Goal: Task Accomplishment & Management: Use online tool/utility

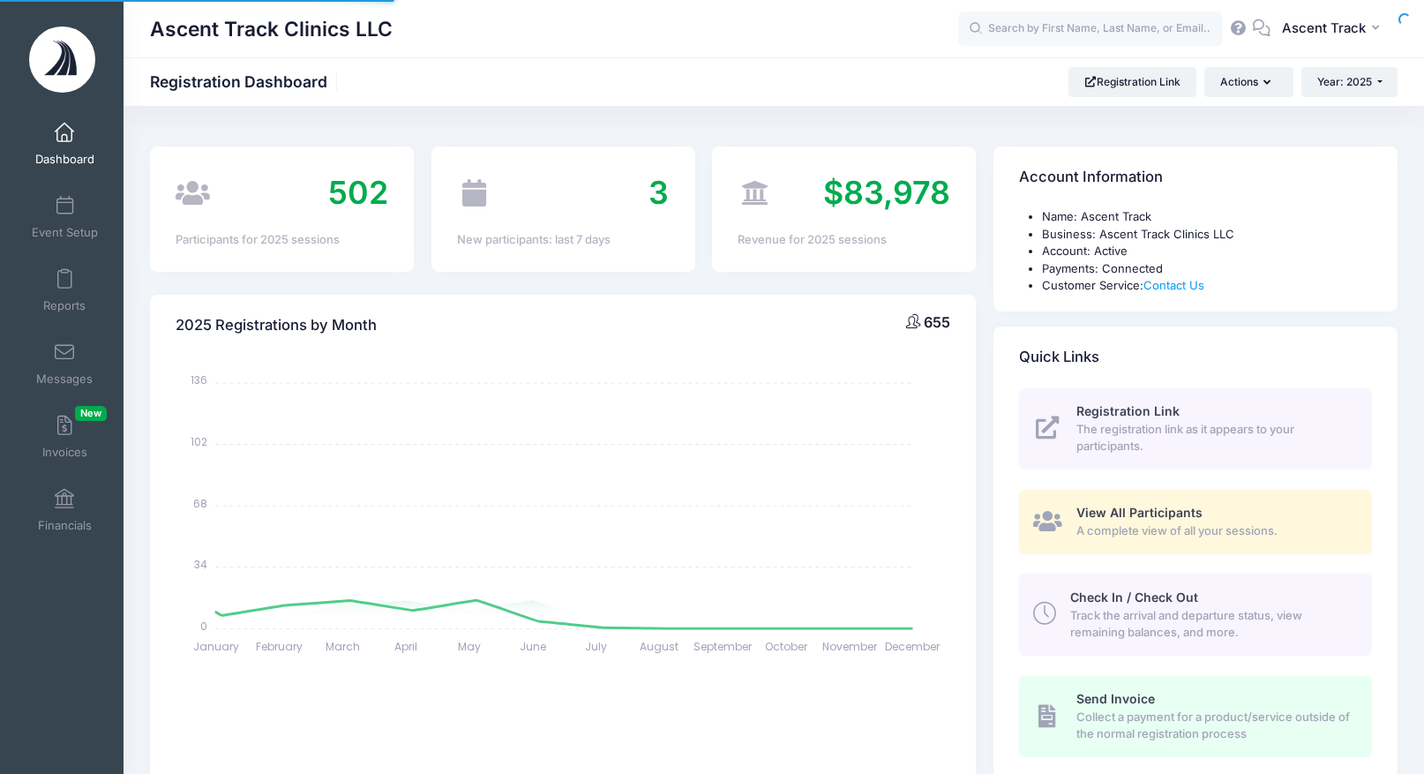
select select
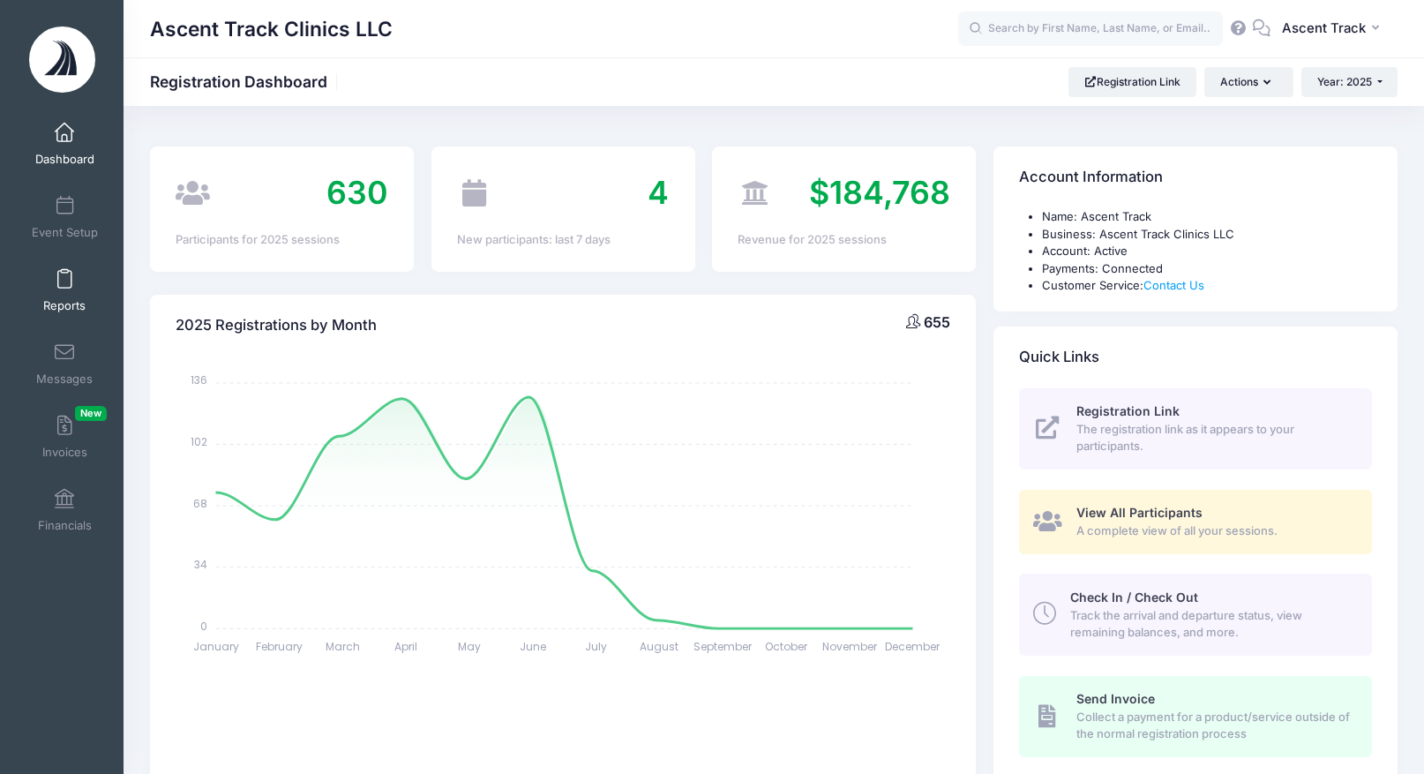
click at [76, 312] on span "Reports" at bounding box center [64, 305] width 42 height 15
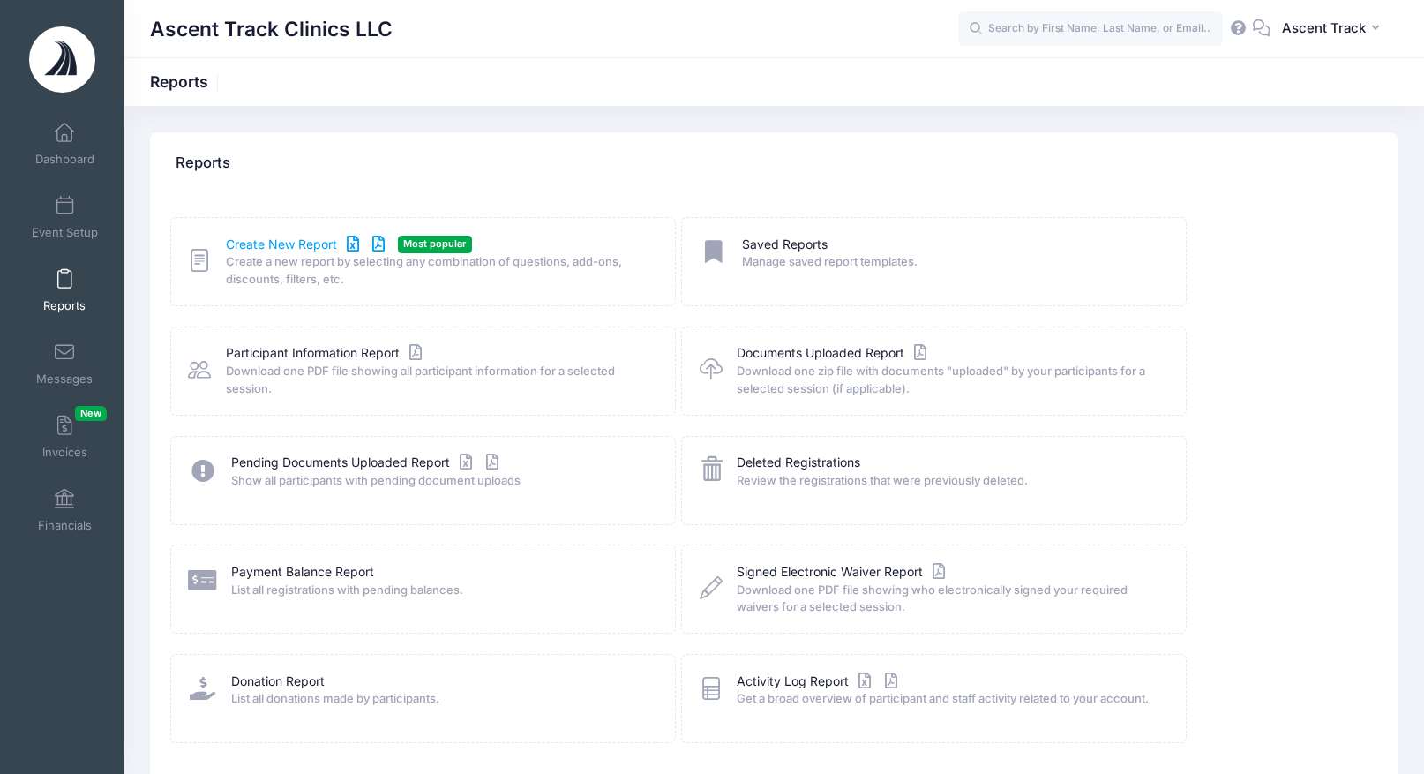
click at [275, 244] on link "Create New Report" at bounding box center [308, 245] width 164 height 19
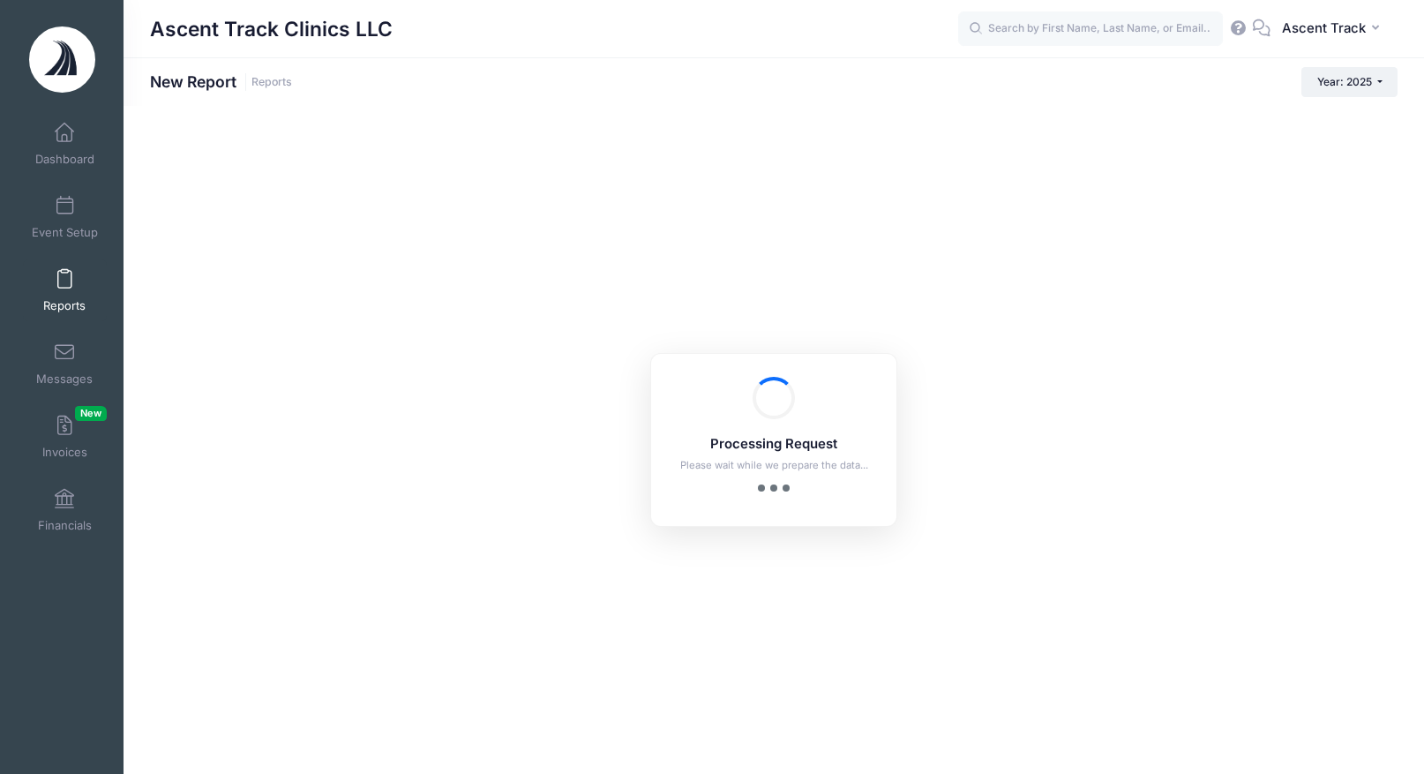
checkbox input "true"
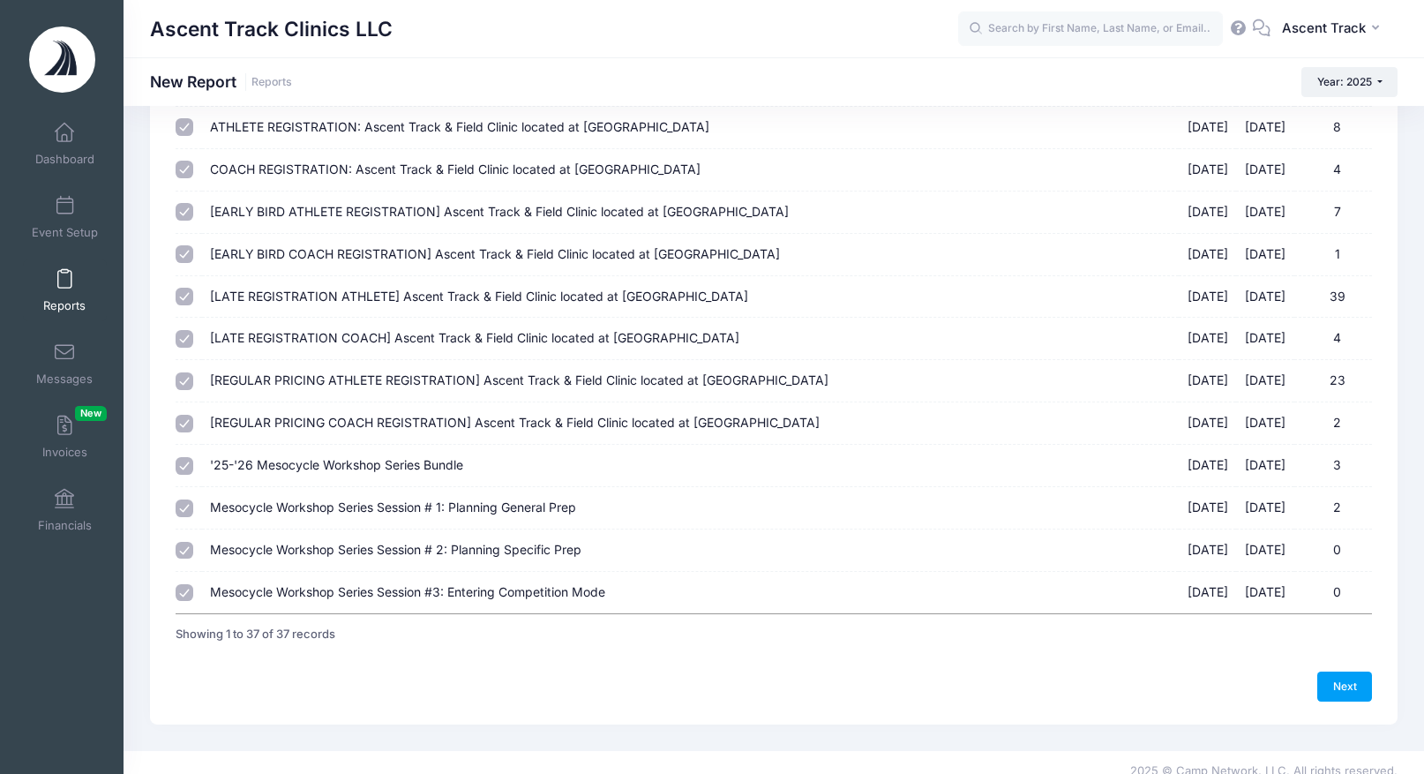
scroll to position [1229, 0]
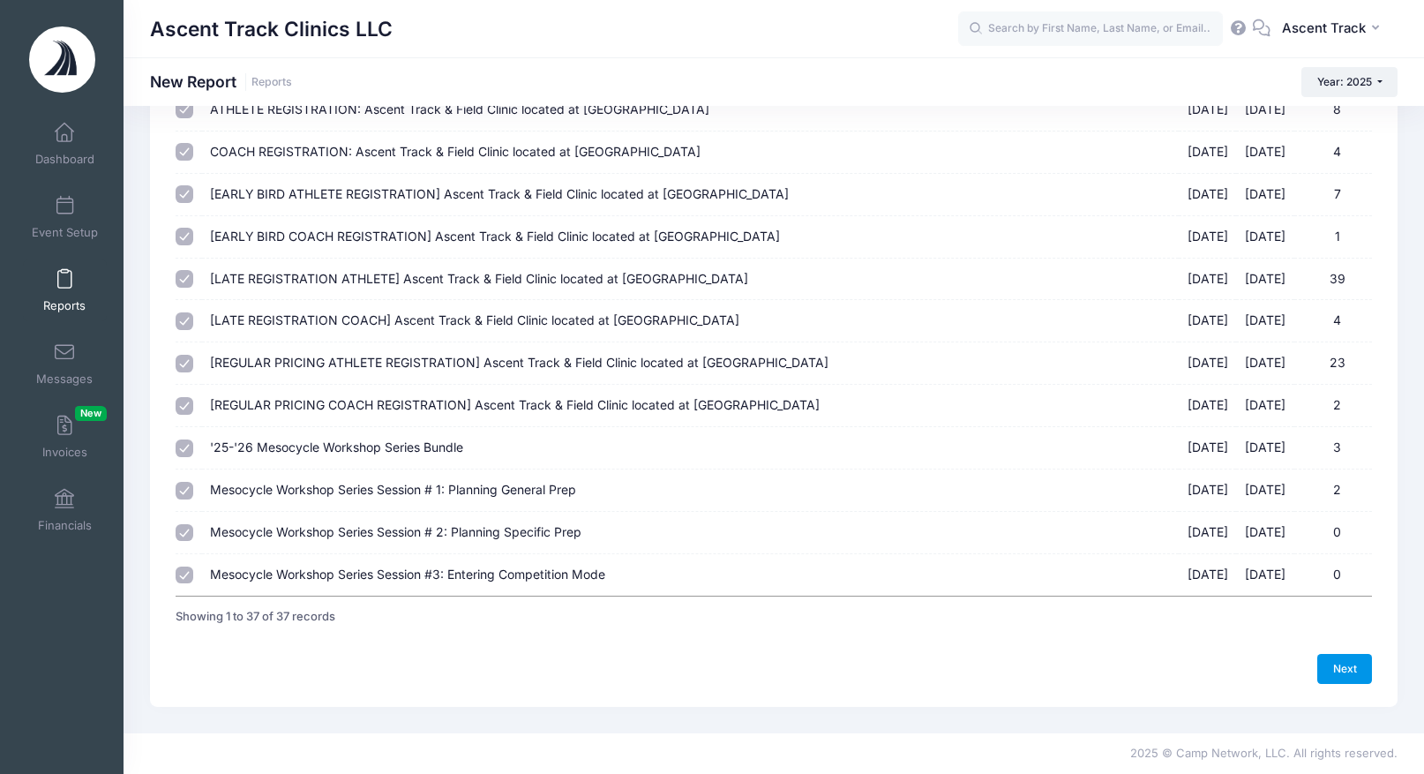
click at [1348, 657] on link "Next" at bounding box center [1345, 669] width 55 height 30
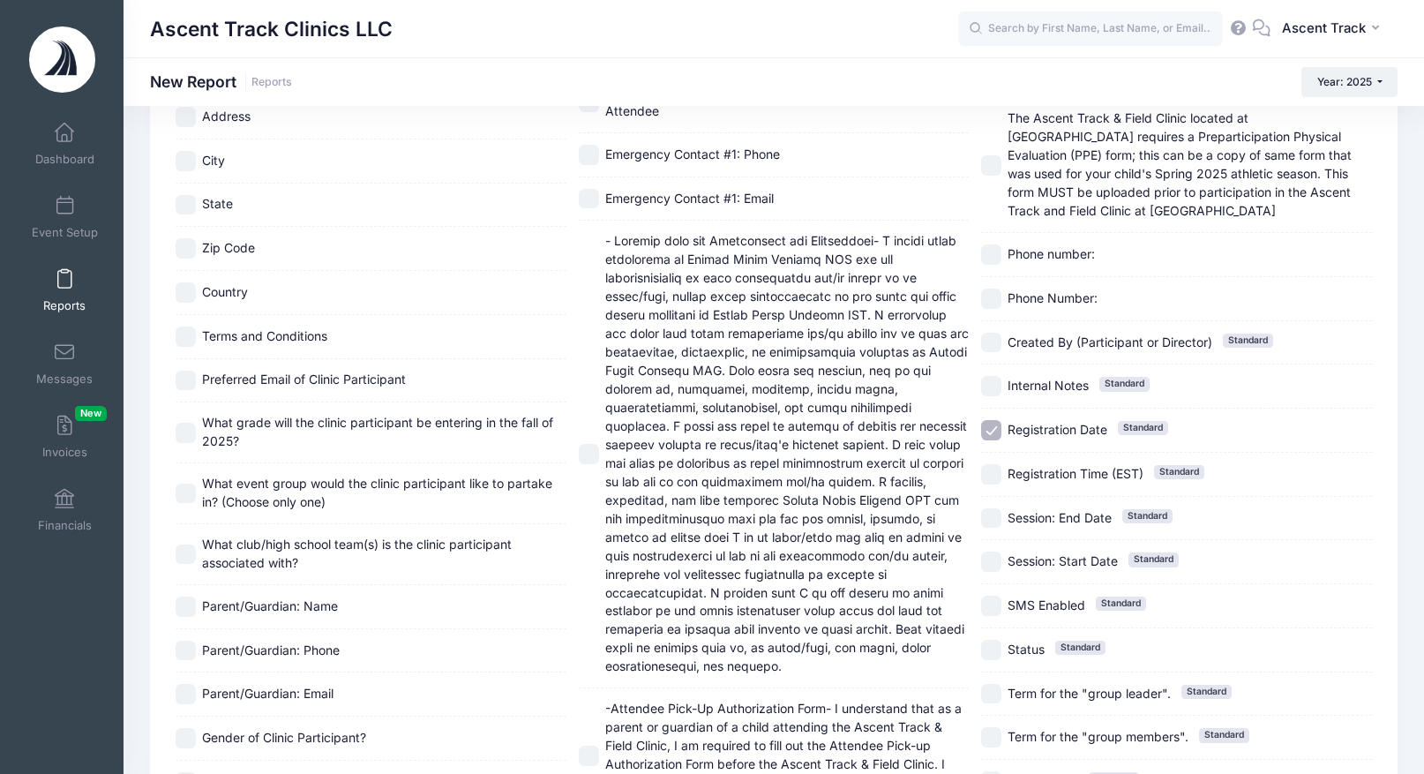
scroll to position [822, 0]
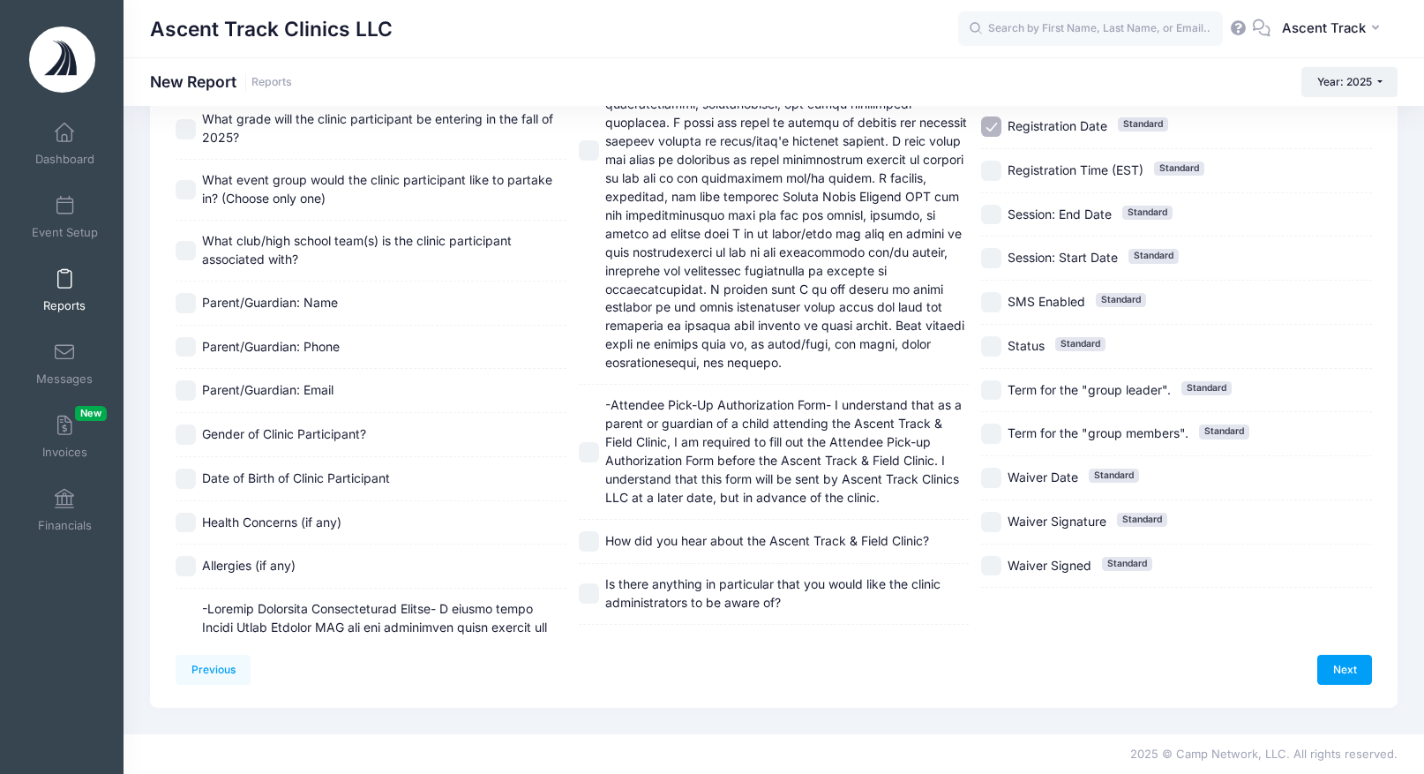
click at [595, 531] on input "How did you hear about the Ascent Track & Field Clinic?" at bounding box center [589, 541] width 20 height 20
checkbox input "true"
click at [215, 523] on span "Health Concerns (if any)" at bounding box center [271, 521] width 139 height 15
checkbox input "true"
click at [1347, 665] on link "Next" at bounding box center [1345, 670] width 55 height 30
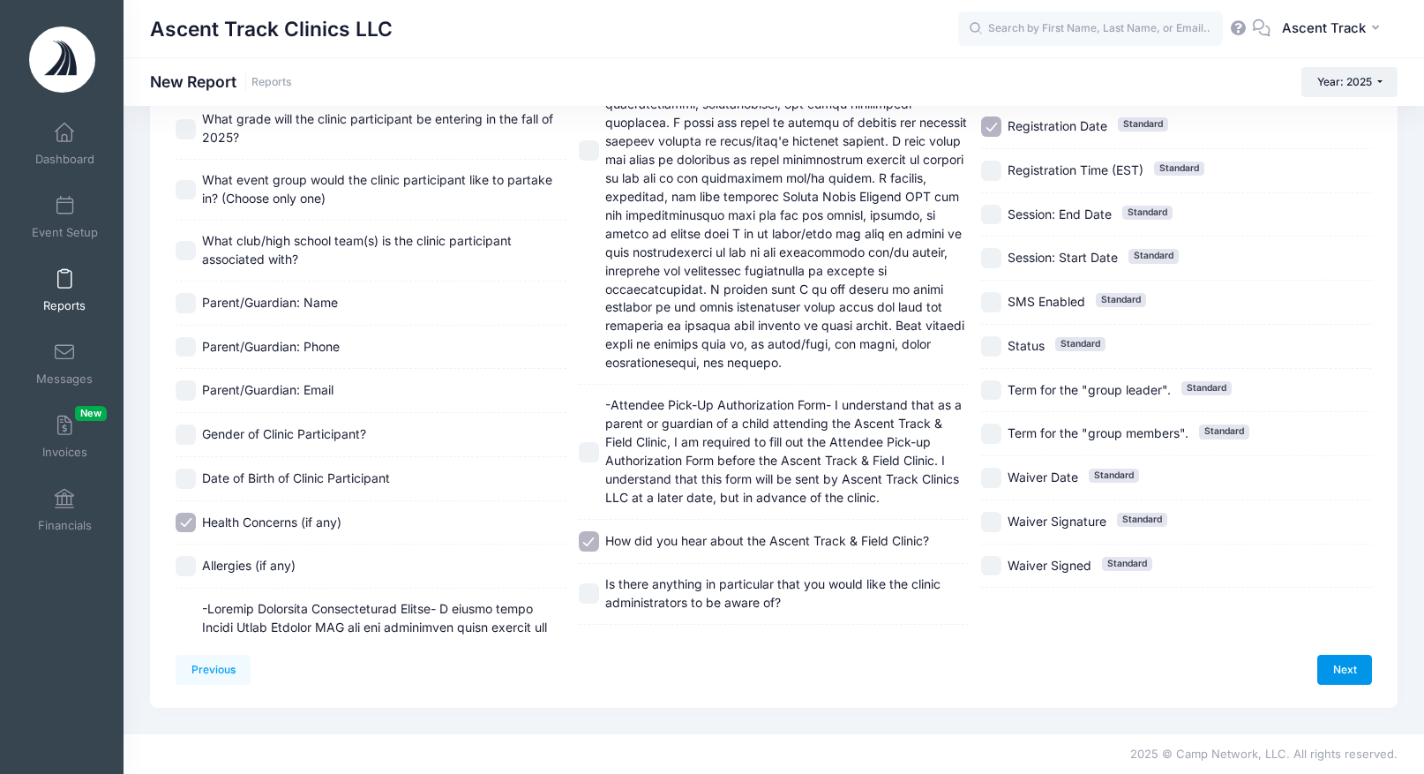
scroll to position [0, 0]
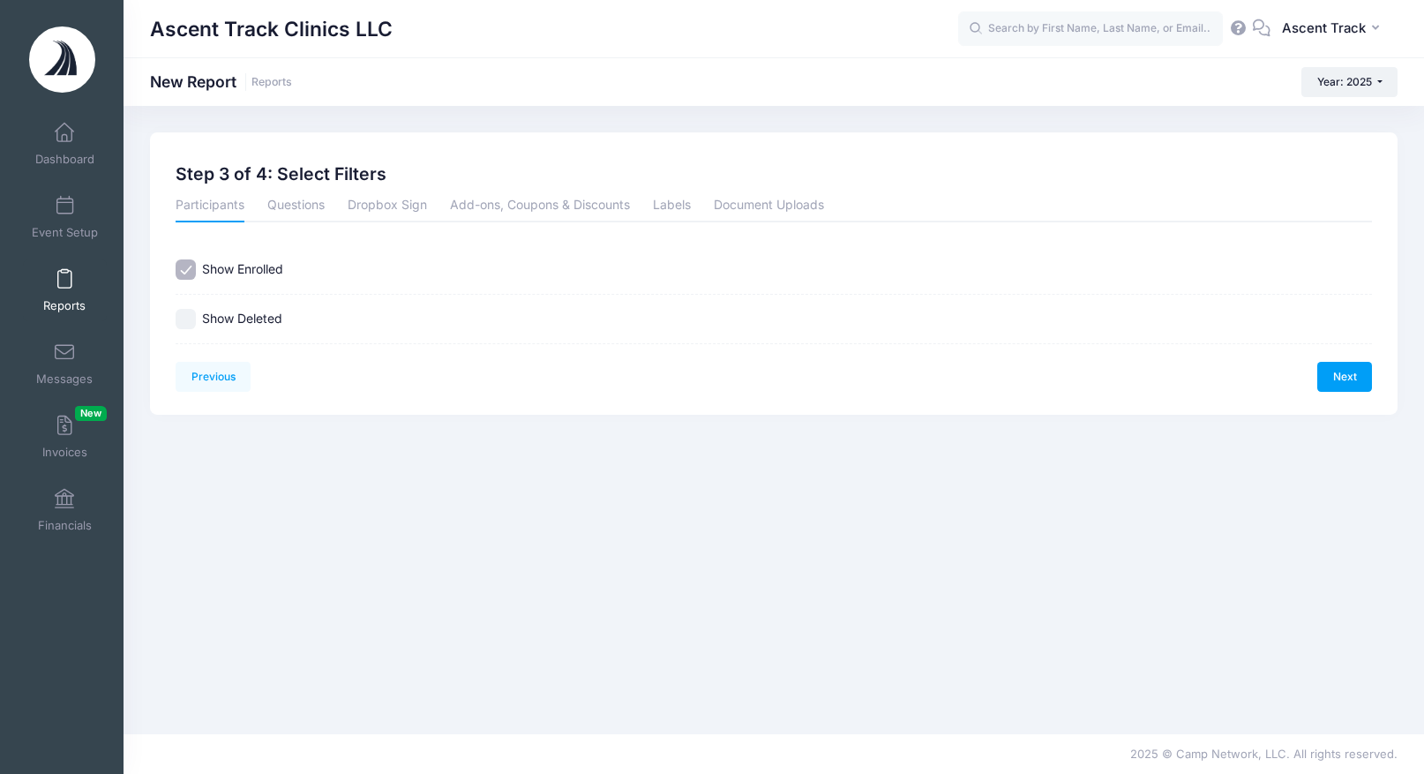
click at [331, 211] on li "Questions" at bounding box center [296, 207] width 80 height 32
click at [318, 208] on link "Questions" at bounding box center [295, 207] width 57 height 32
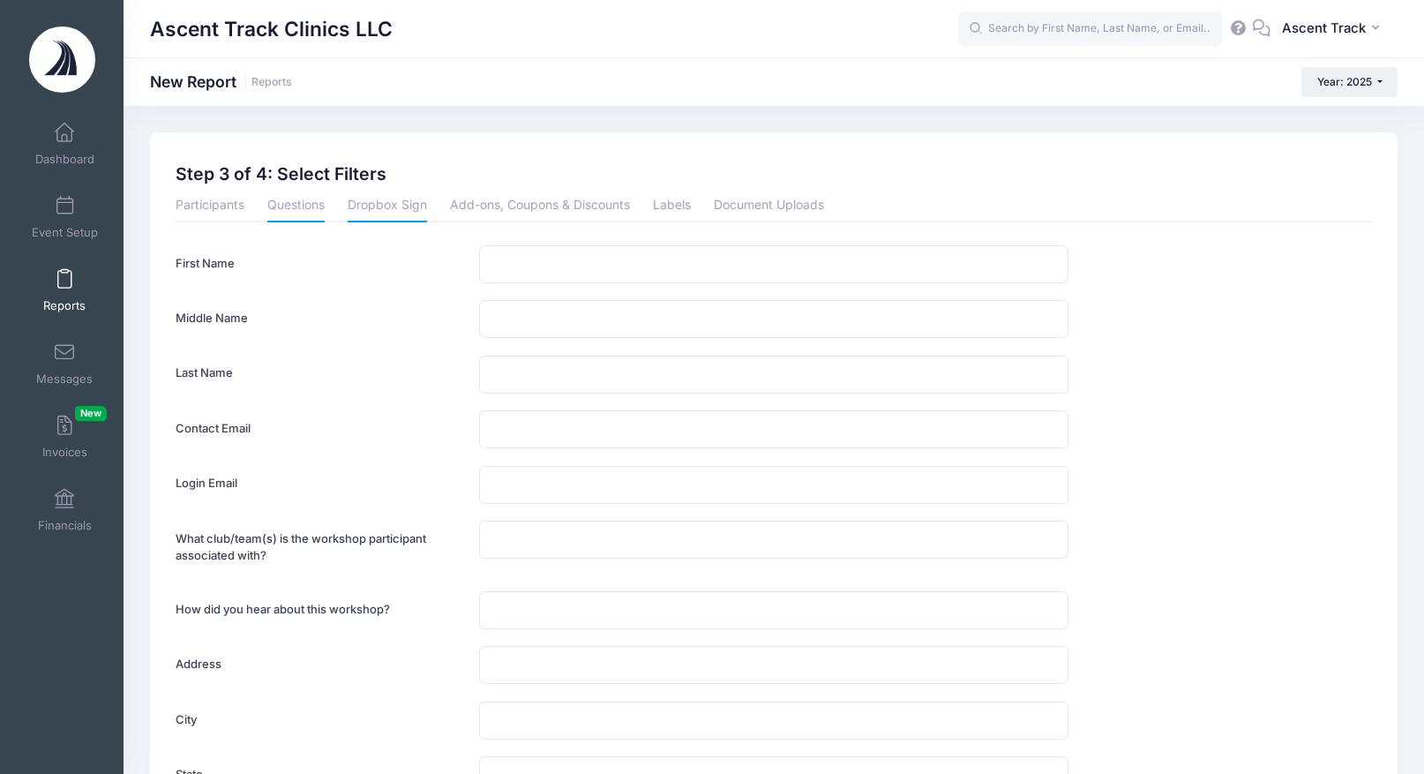
click at [378, 207] on link "Dropbox Sign" at bounding box center [387, 207] width 79 height 32
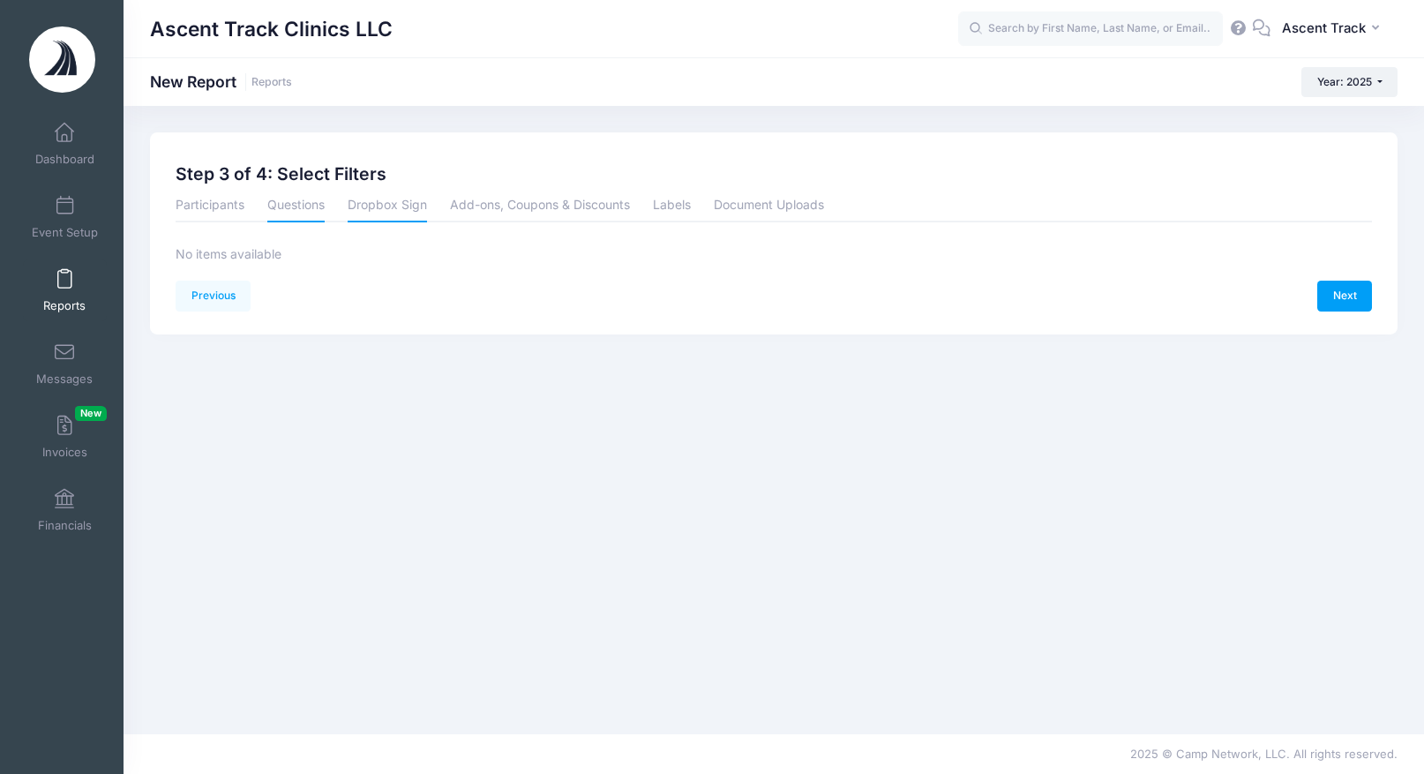
click at [297, 213] on link "Questions" at bounding box center [295, 207] width 57 height 32
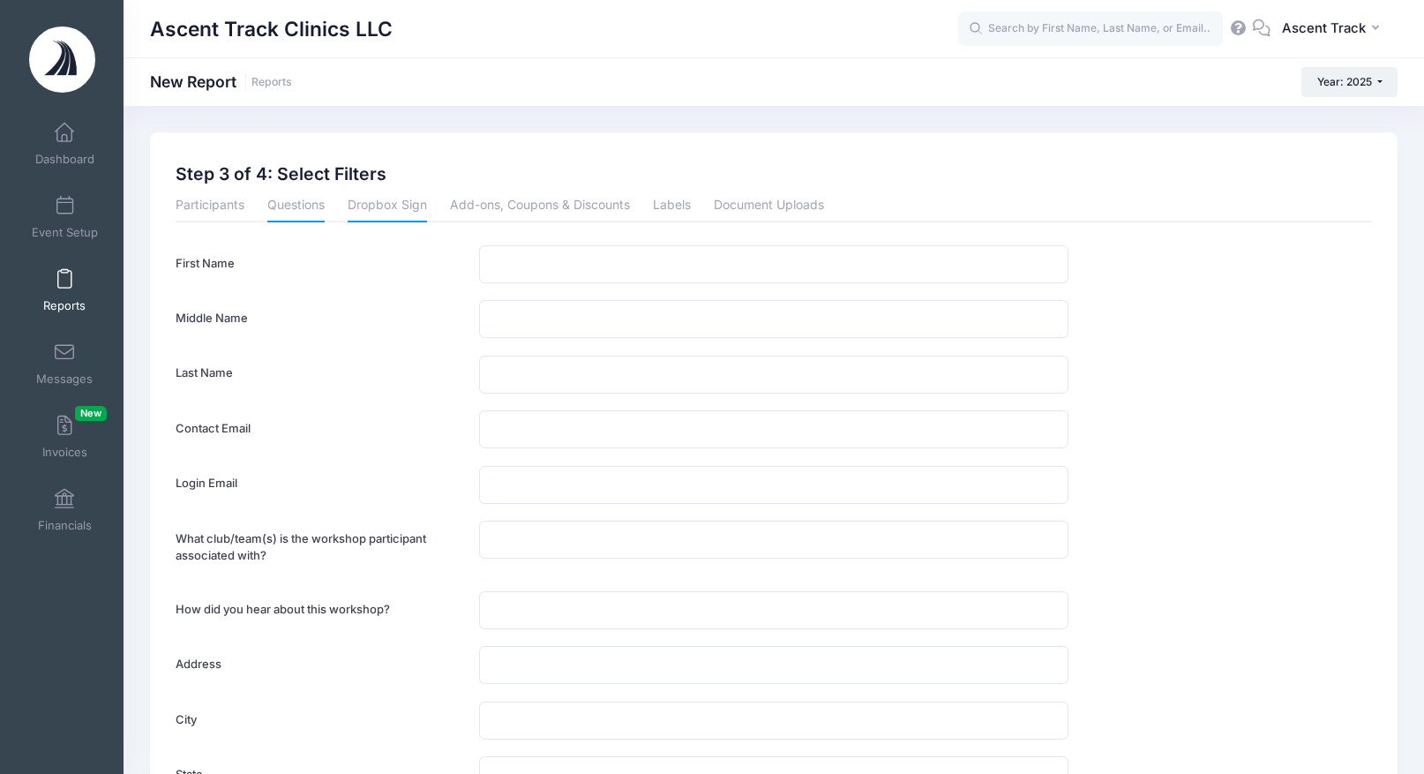
click at [373, 211] on link "Dropbox Sign" at bounding box center [387, 207] width 79 height 32
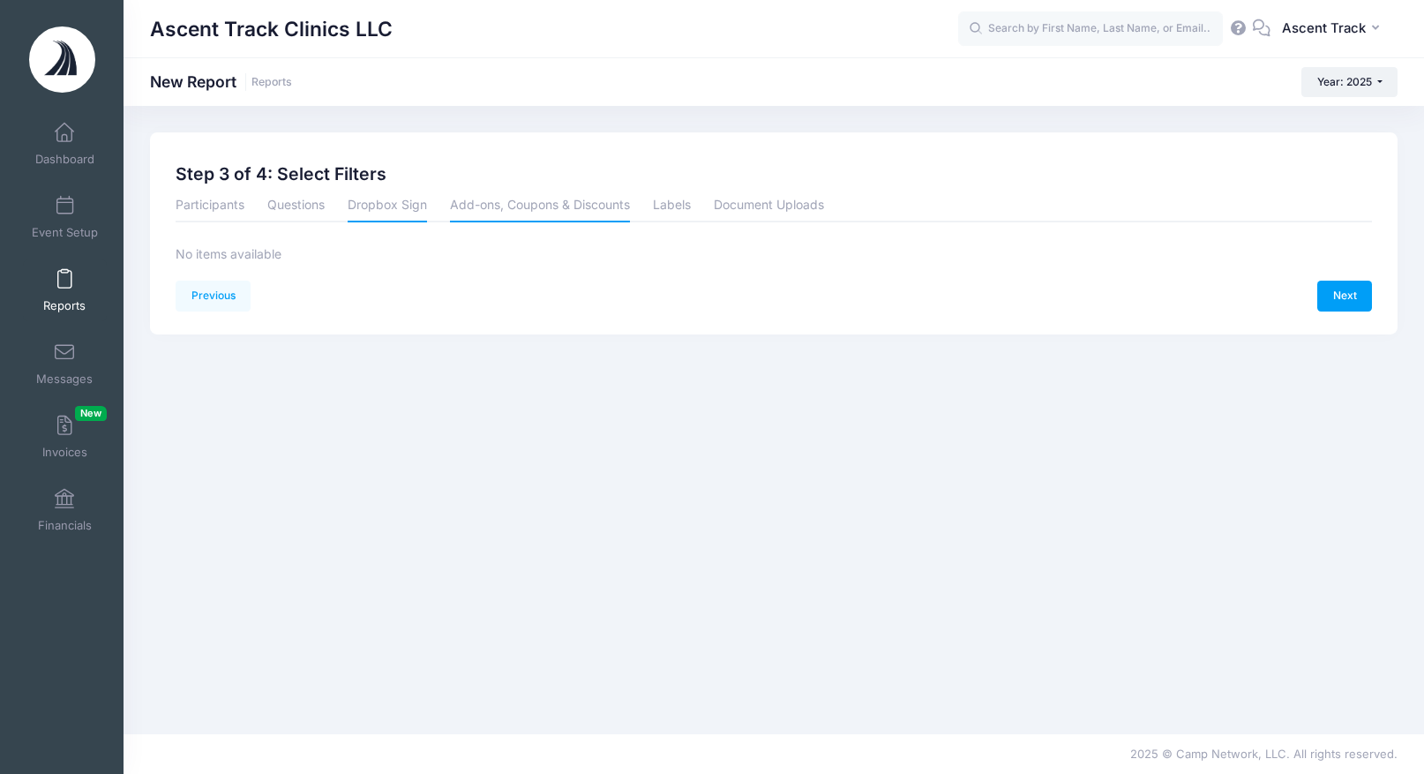
click at [507, 211] on link "Add-ons, Coupons & Discounts" at bounding box center [540, 207] width 180 height 32
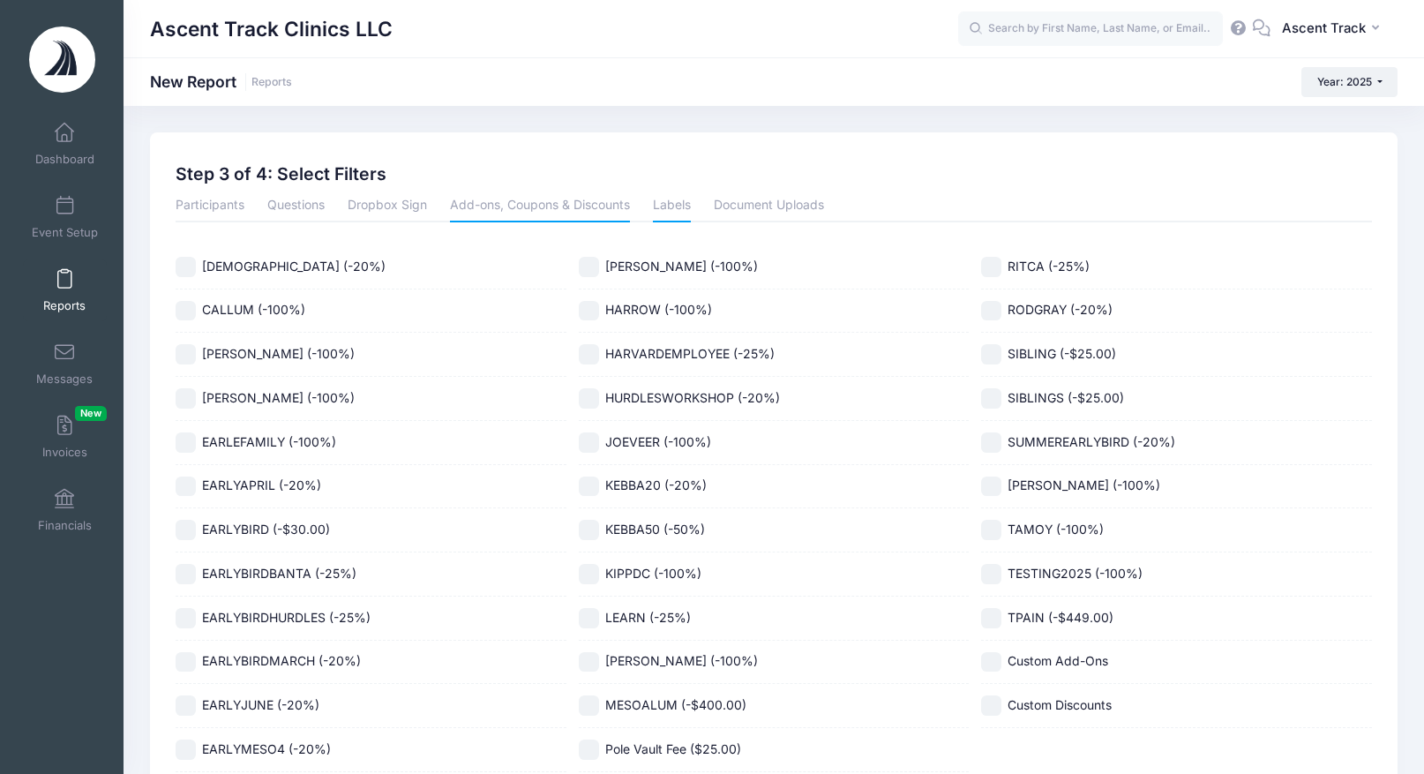
click at [678, 203] on link "Labels" at bounding box center [672, 207] width 38 height 32
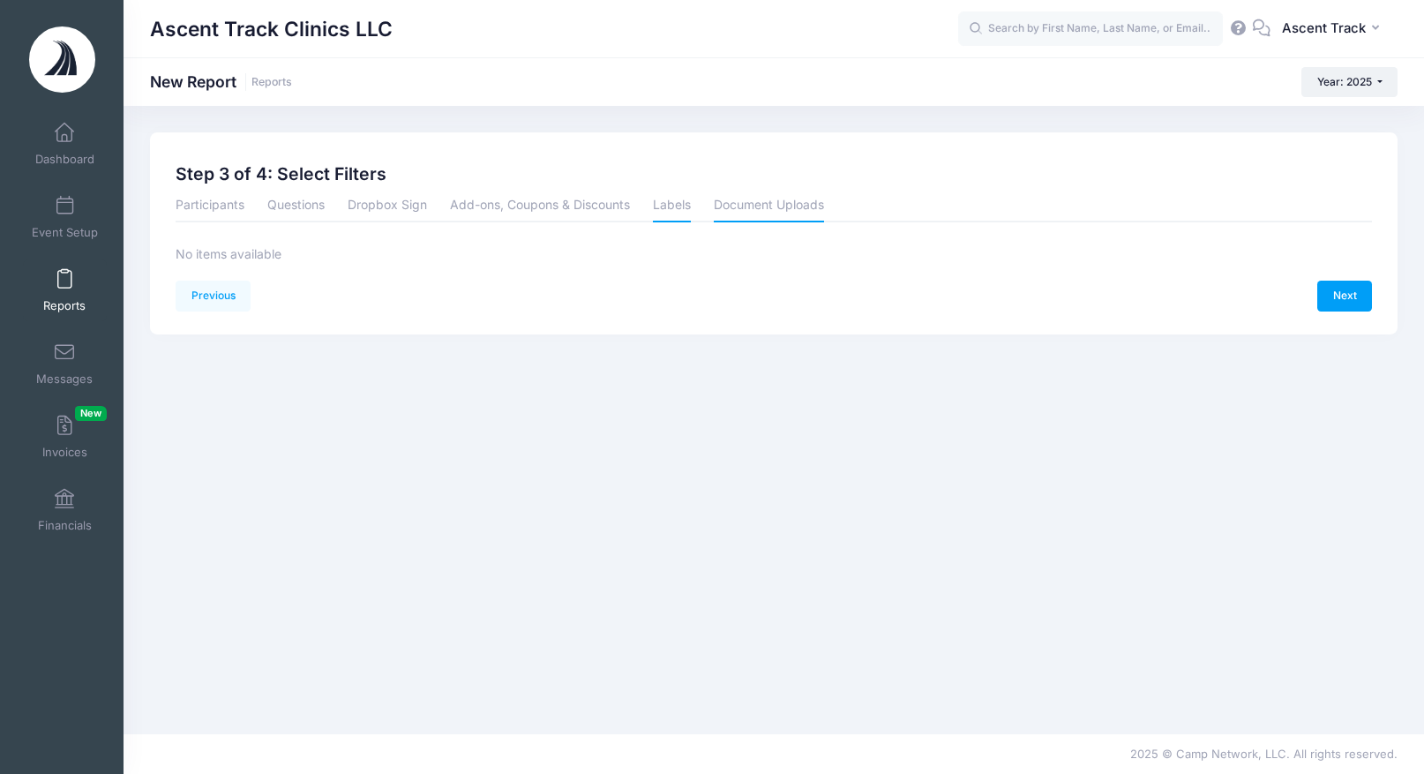
click at [765, 203] on link "Document Uploads" at bounding box center [769, 207] width 110 height 32
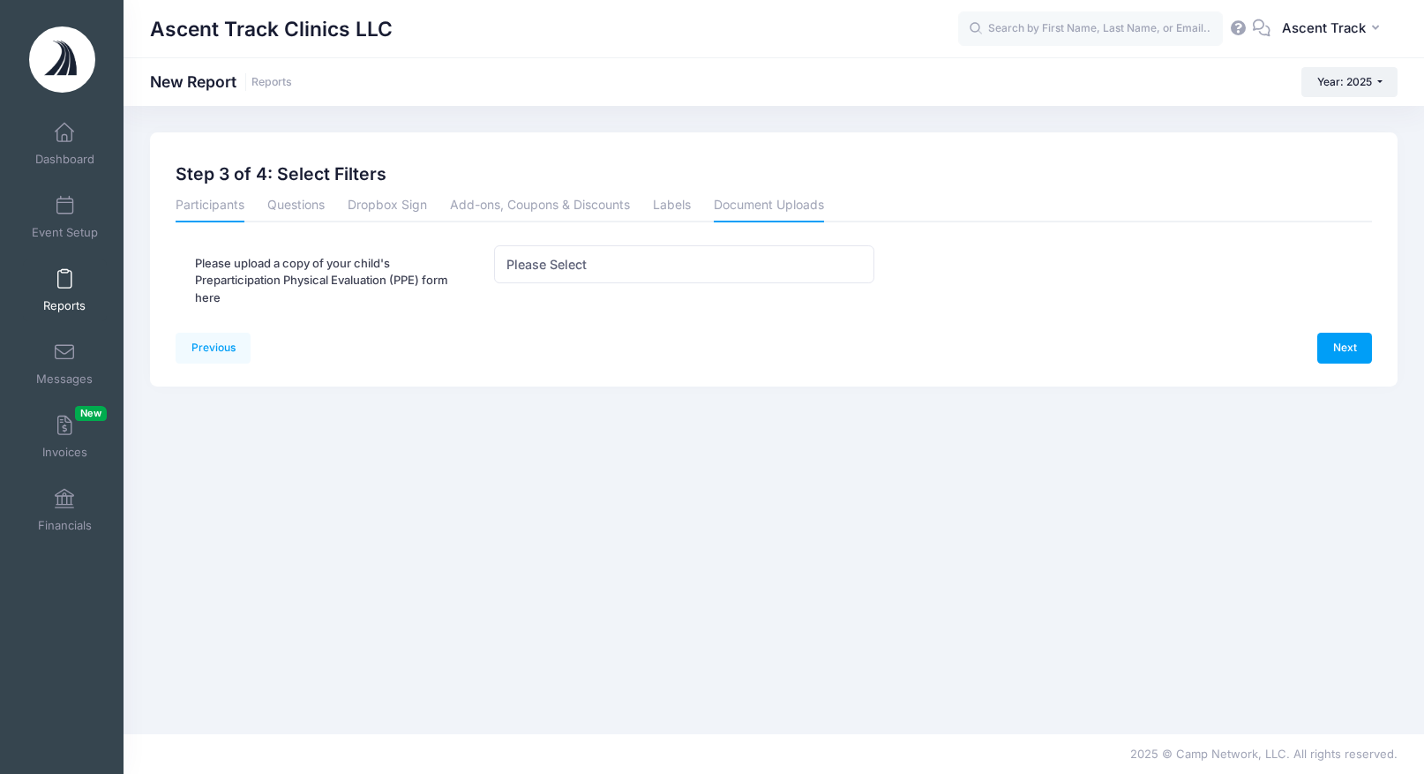
click at [199, 204] on link "Participants" at bounding box center [210, 207] width 69 height 32
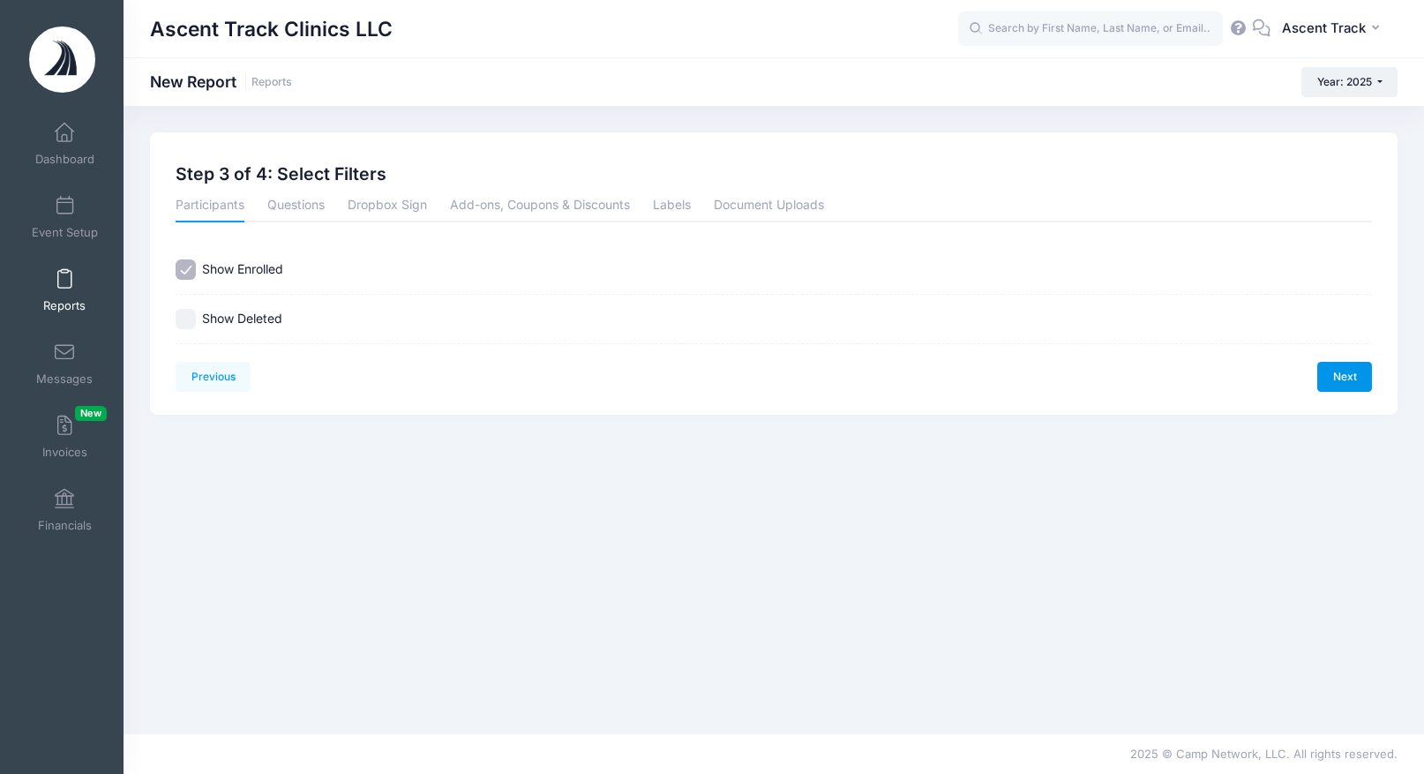
click at [1348, 371] on link "Next" at bounding box center [1345, 377] width 55 height 30
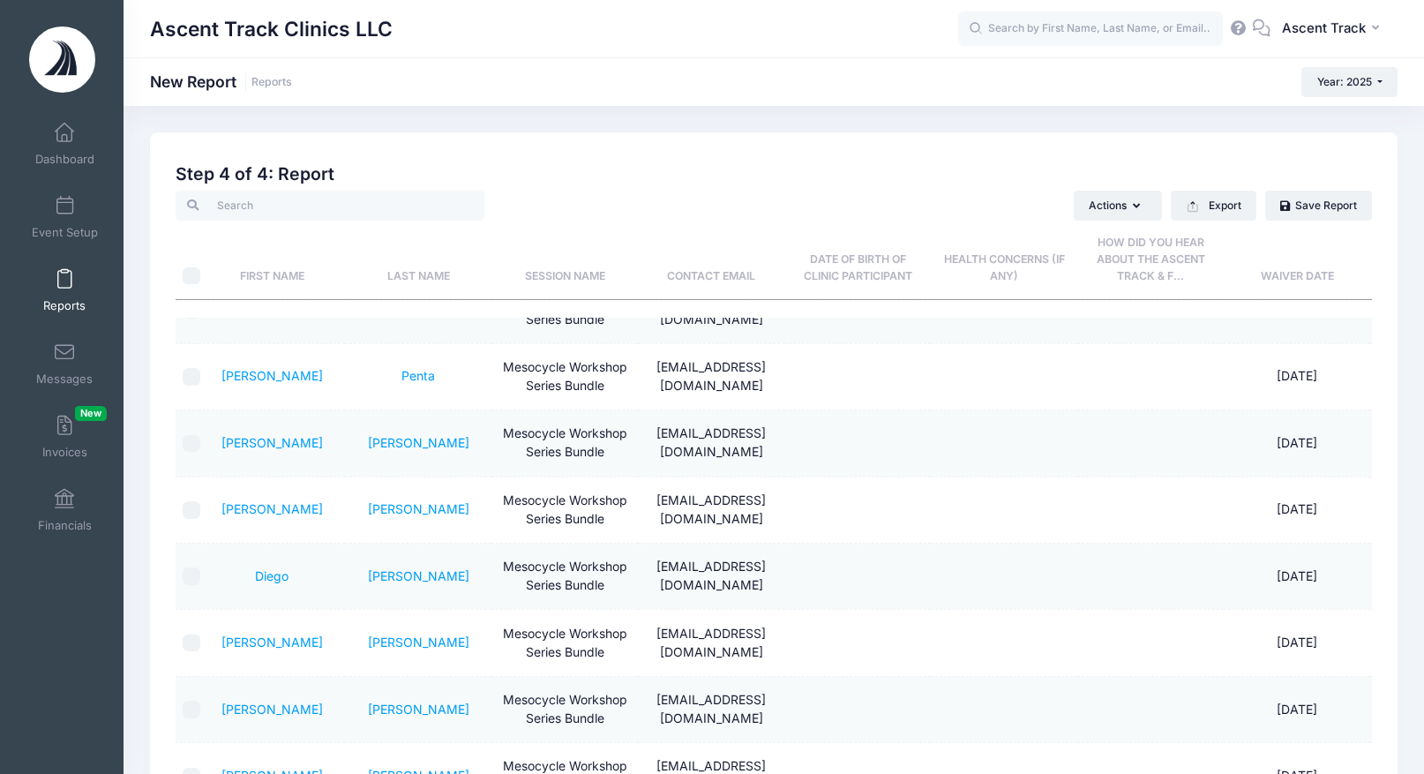
scroll to position [1280, 0]
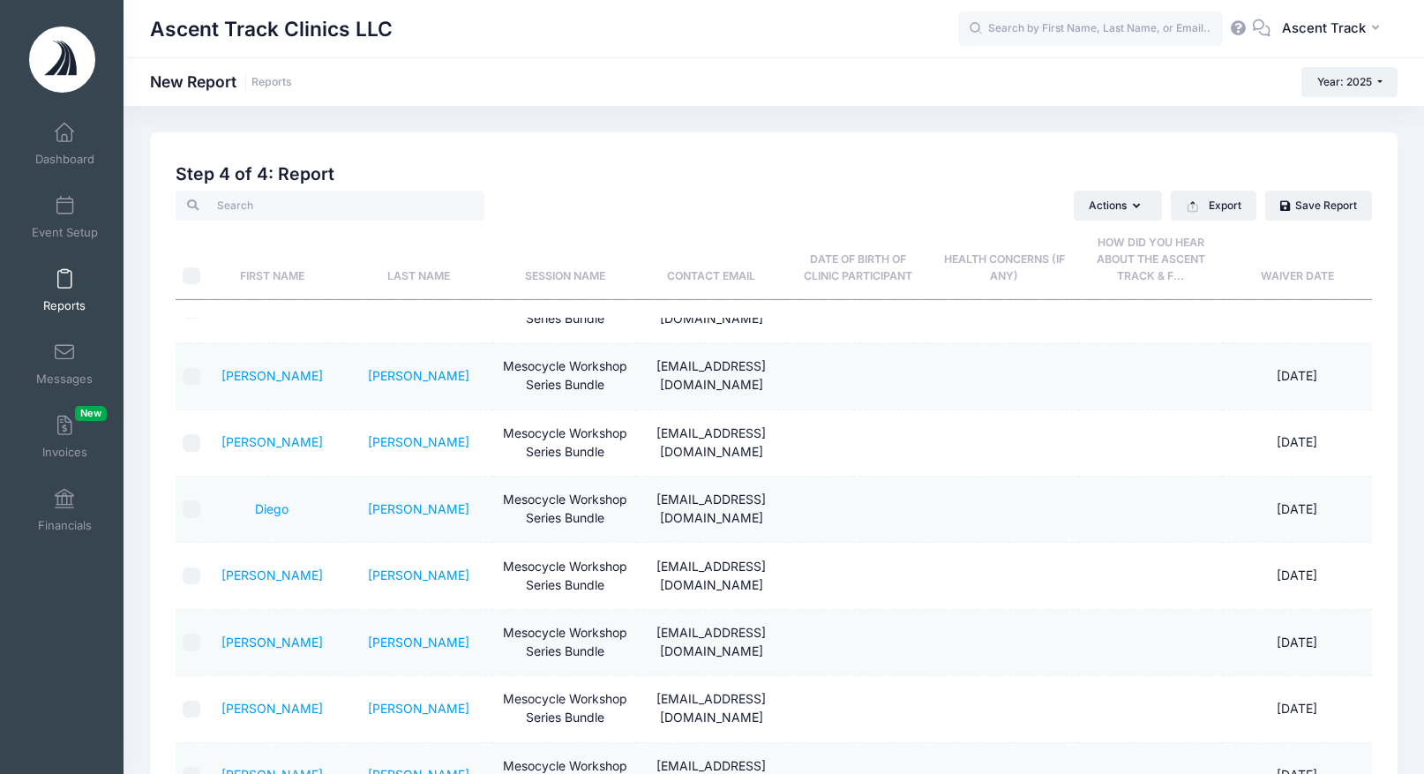
click at [866, 281] on th "Date of Birth of Clinic Participant" at bounding box center [858, 260] width 146 height 79
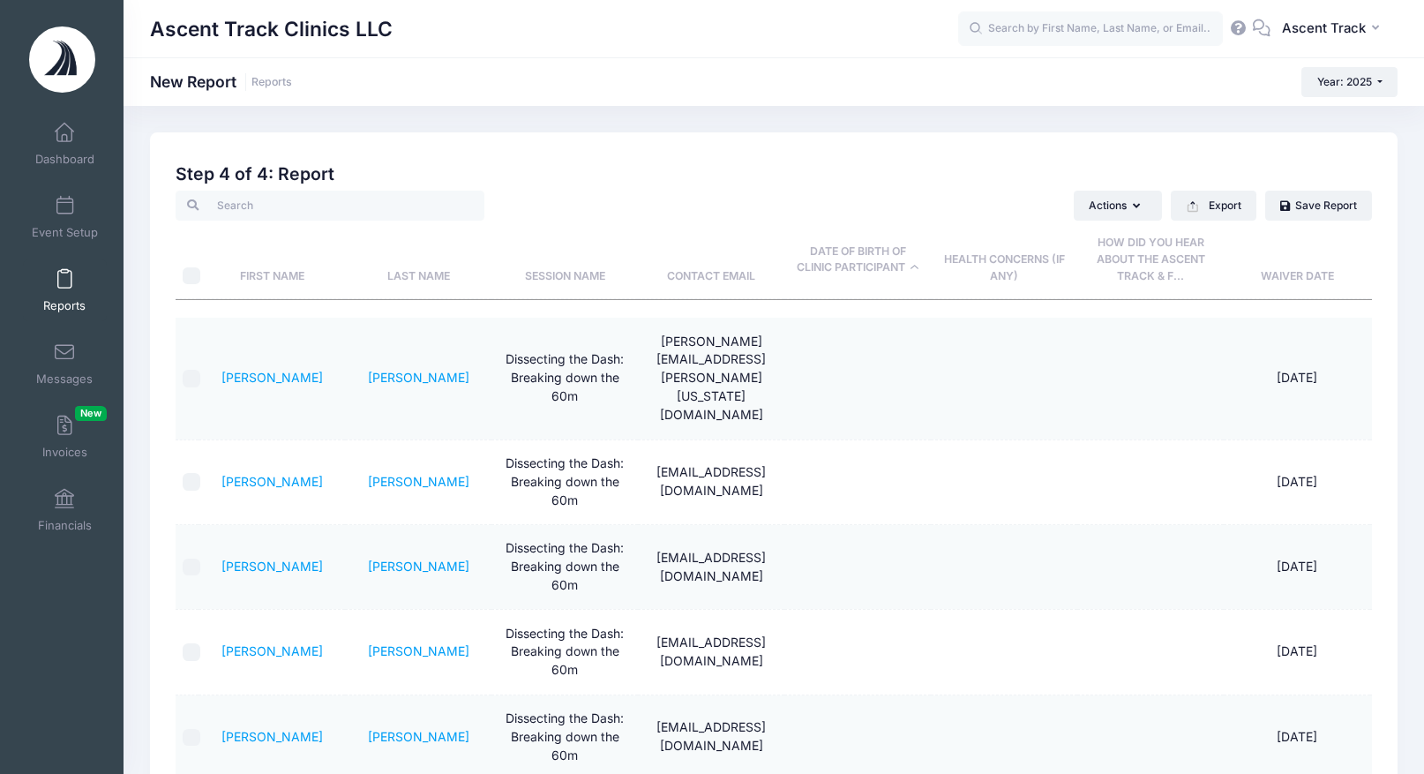
click at [871, 266] on th "Date of Birth of Clinic Participant" at bounding box center [858, 260] width 146 height 79
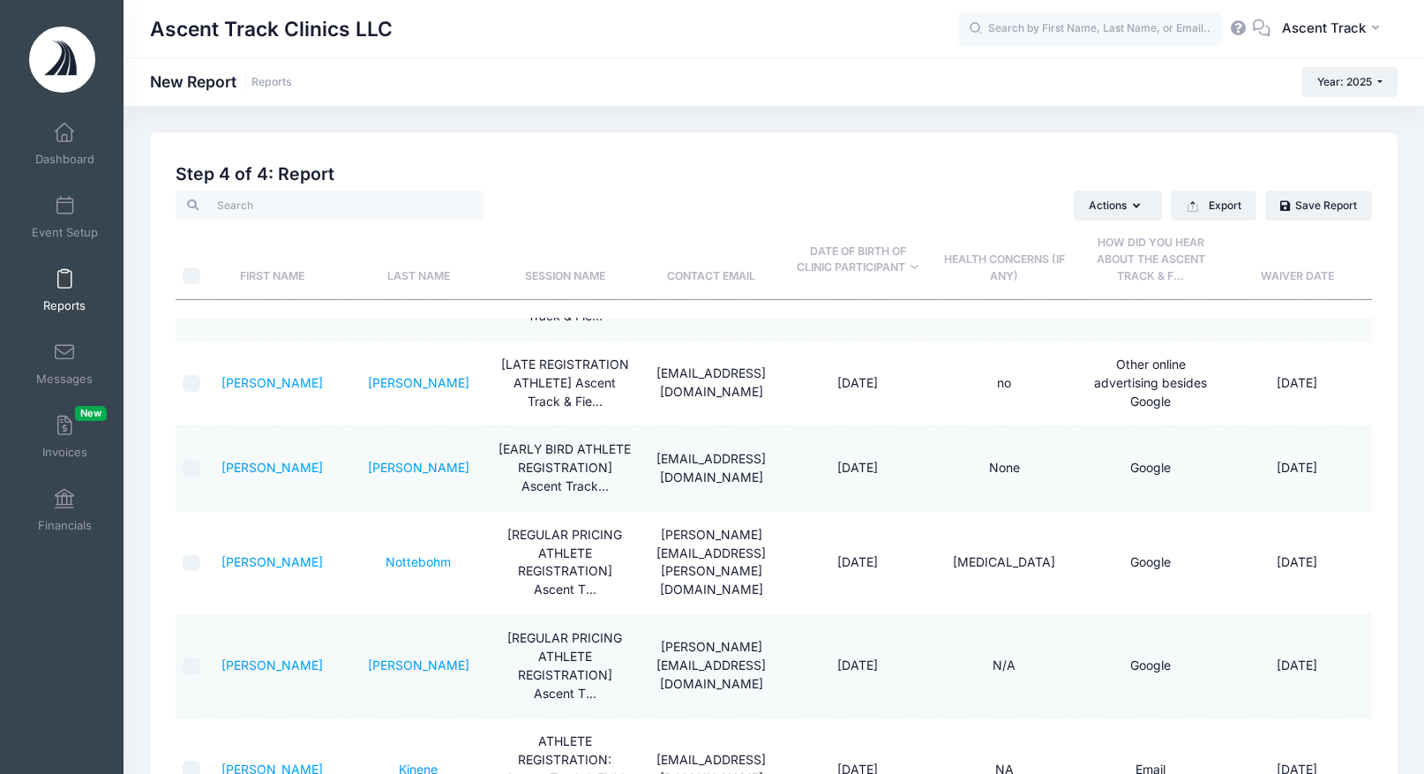
scroll to position [3771, 0]
